Goal: Task Accomplishment & Management: Use online tool/utility

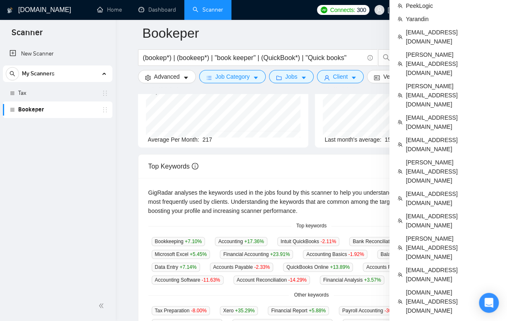
scroll to position [138, 0]
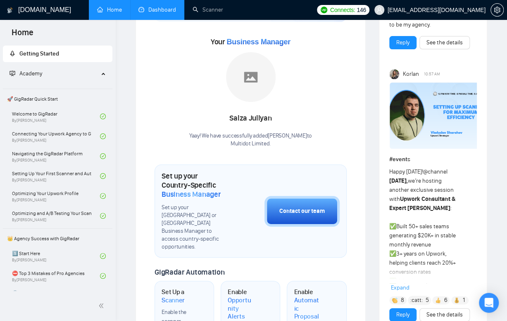
click at [163, 13] on link "Dashboard" at bounding box center [158, 9] width 38 height 7
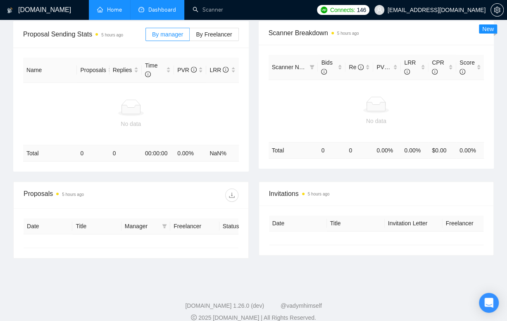
type input "[DATE]"
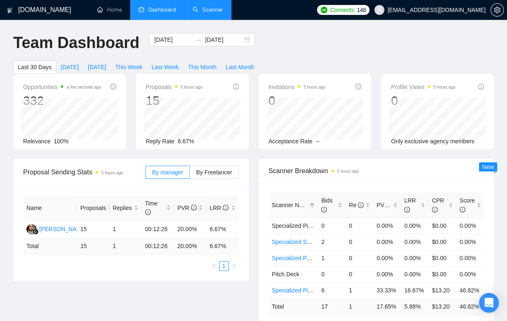
click at [202, 13] on link "Scanner" at bounding box center [208, 9] width 31 height 7
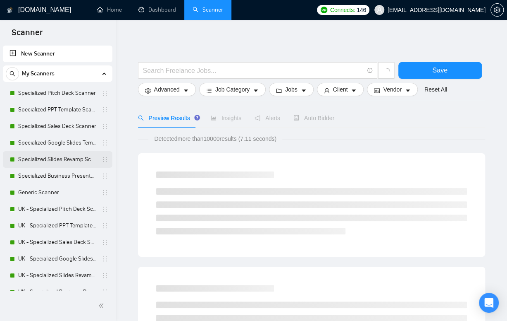
scroll to position [26, 0]
